Goal: Information Seeking & Learning: Learn about a topic

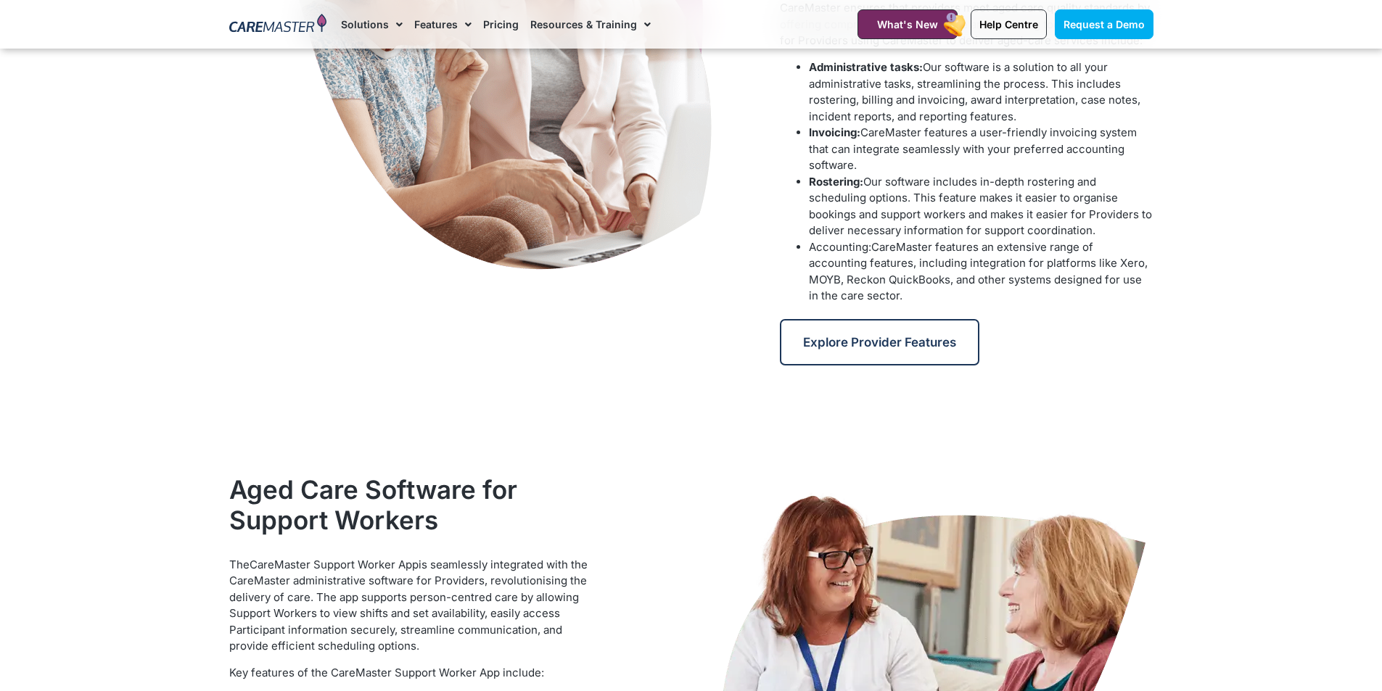
scroll to position [1016, 0]
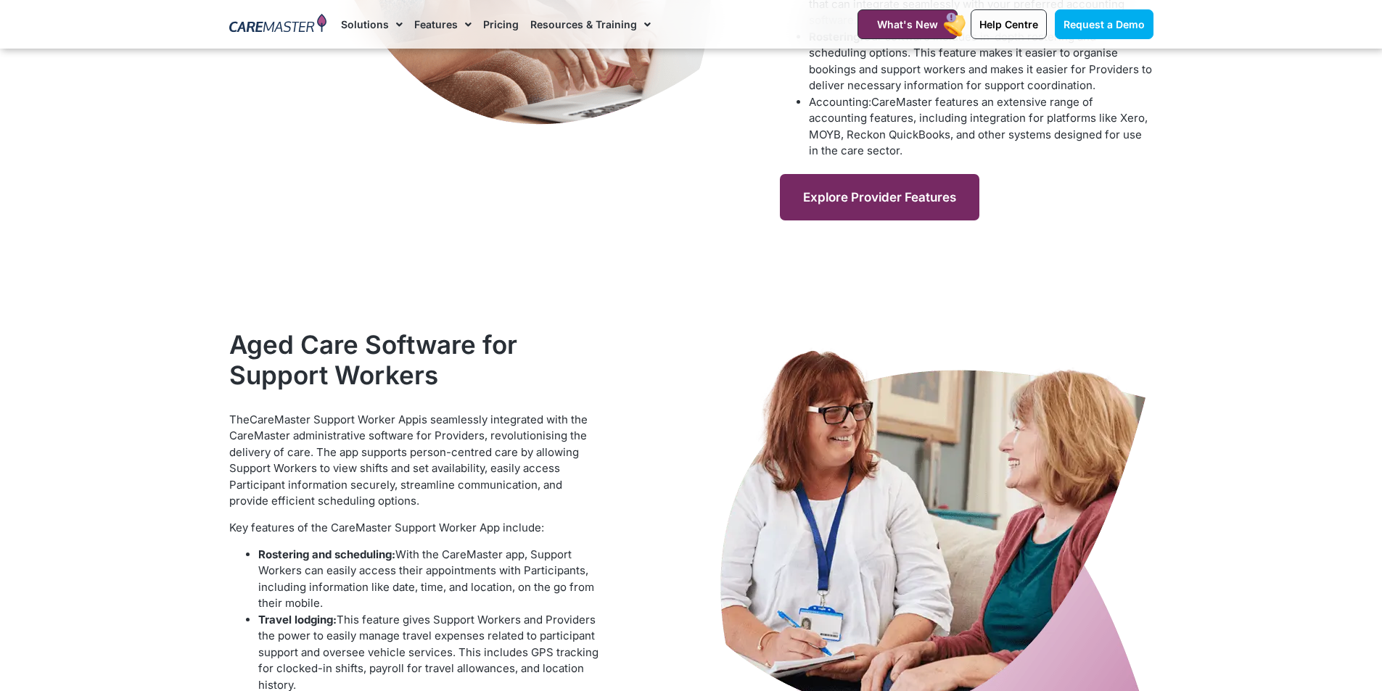
click at [896, 207] on link "Explore Provider Features" at bounding box center [879, 197] width 199 height 46
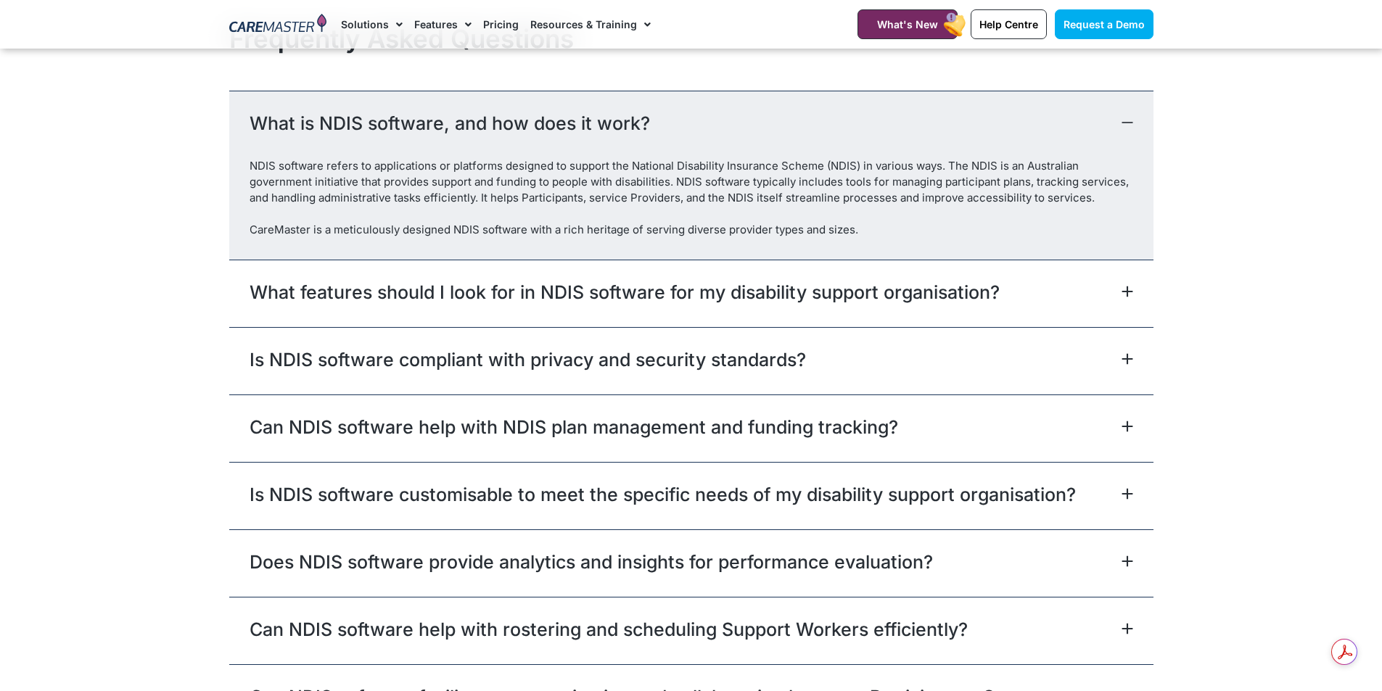
scroll to position [4570, 0]
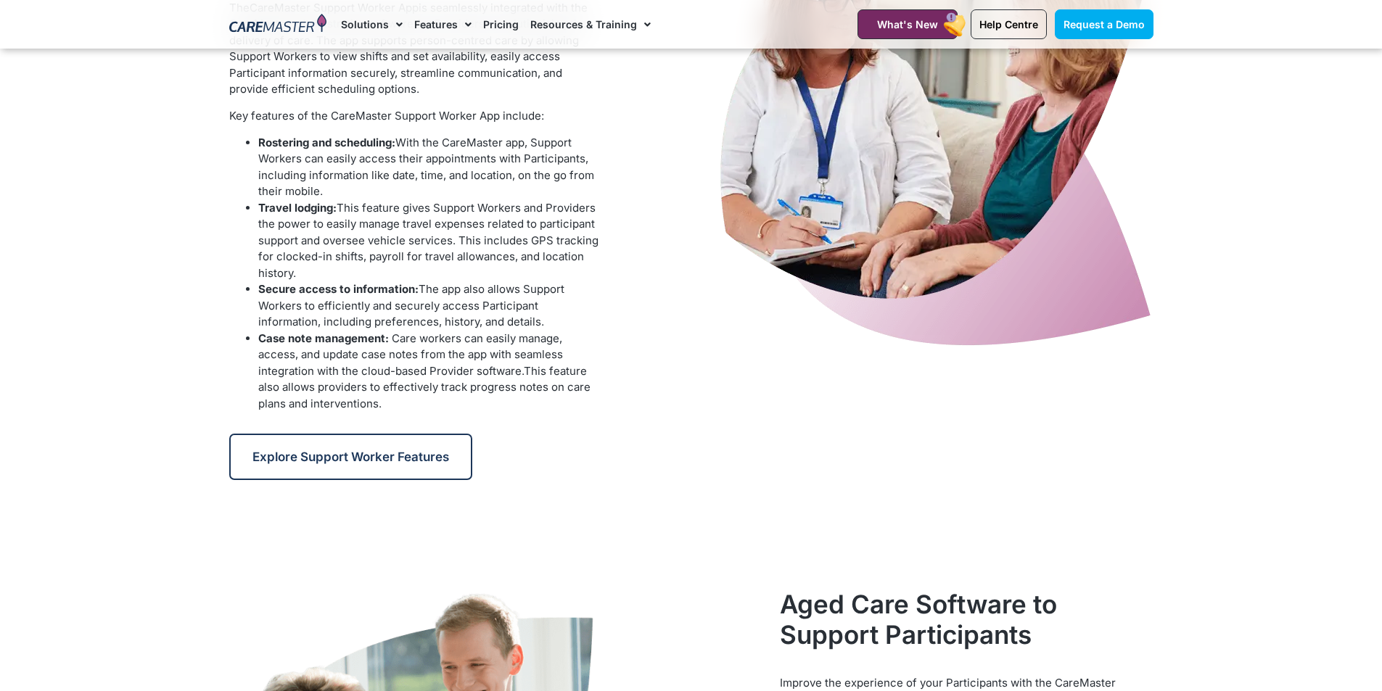
scroll to position [1596, 0]
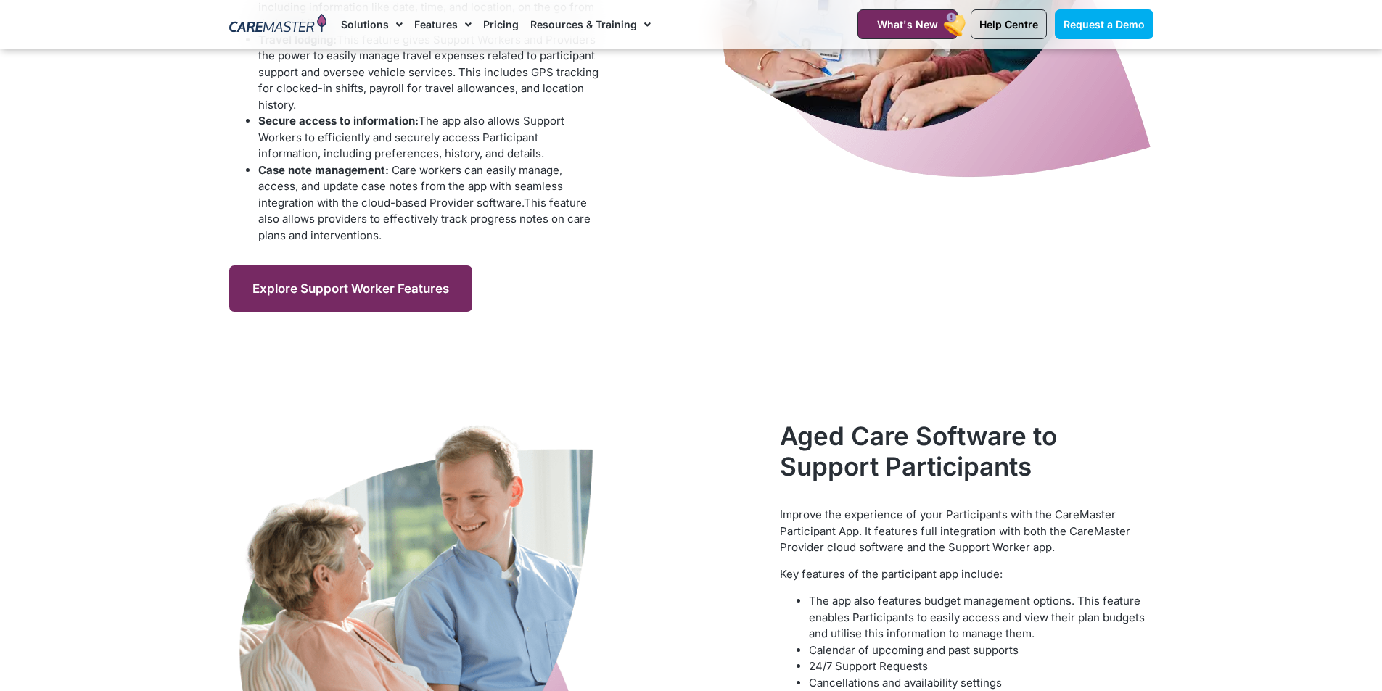
click at [414, 287] on span "Explore Support Worker Features" at bounding box center [350, 288] width 197 height 15
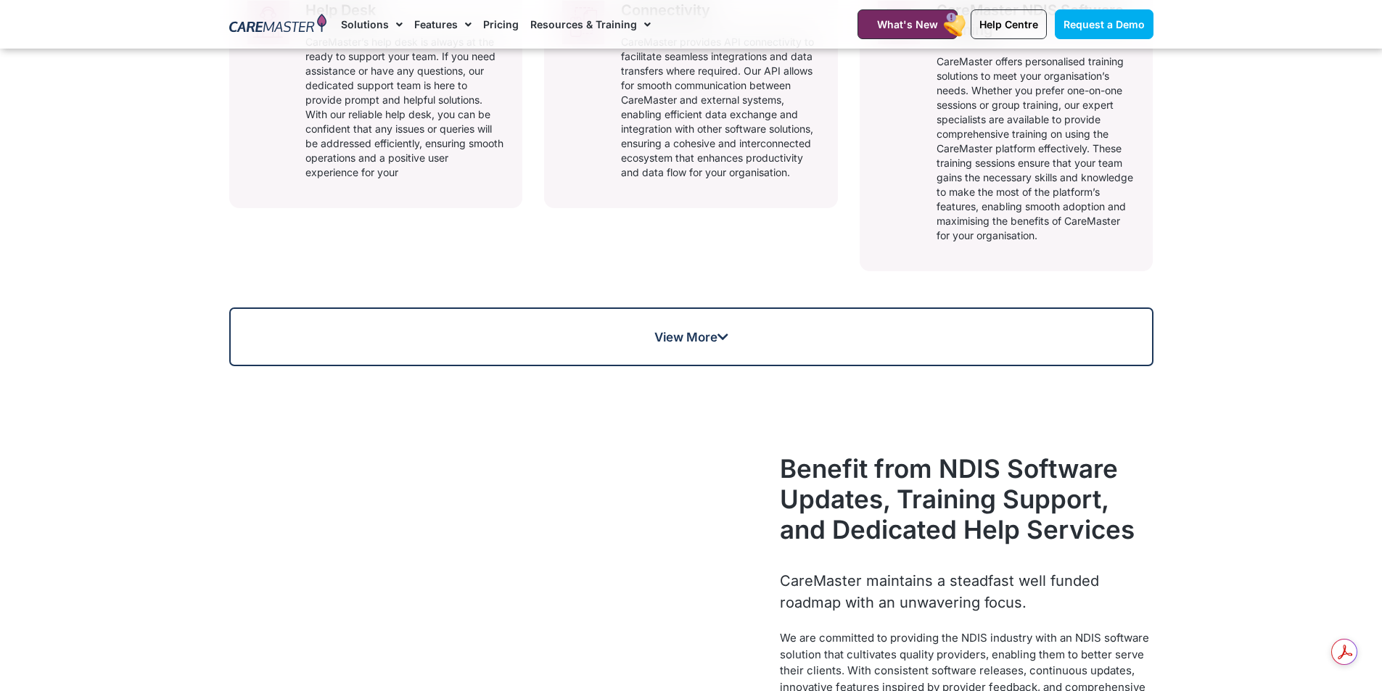
scroll to position [1121, 0]
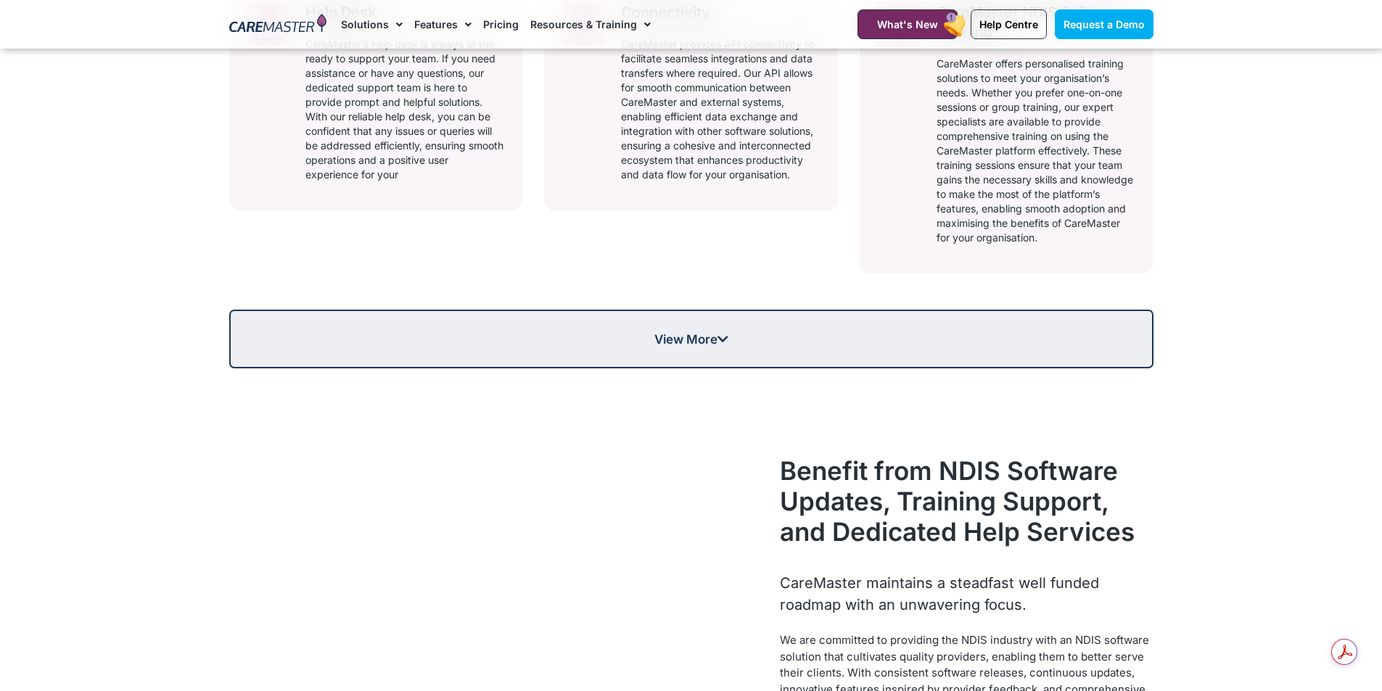
click at [631, 354] on link "View More" at bounding box center [691, 339] width 924 height 59
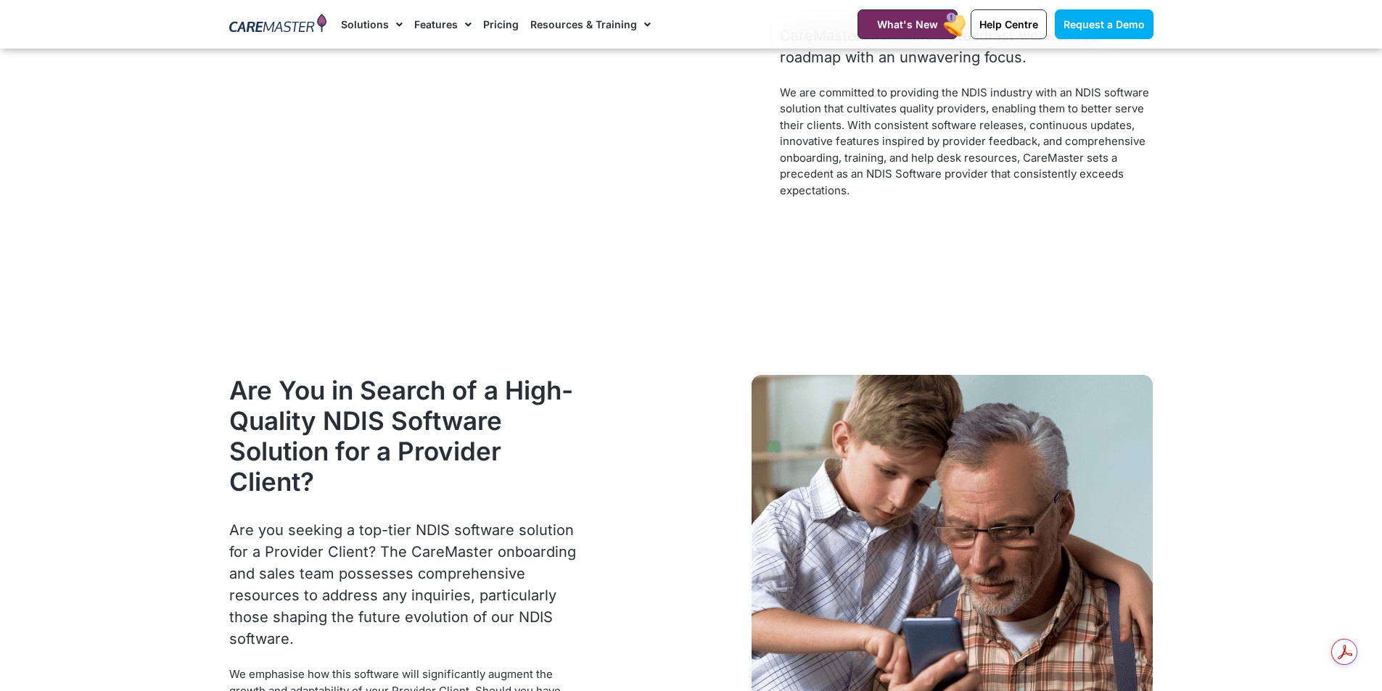
scroll to position [2354, 0]
